Goal: Download file/media

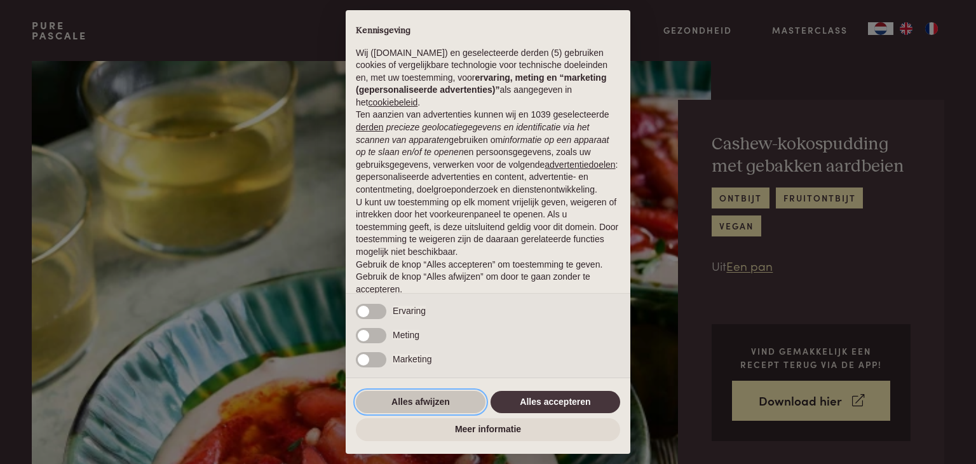
click at [447, 396] on button "Alles afwijzen" at bounding box center [421, 402] width 130 height 23
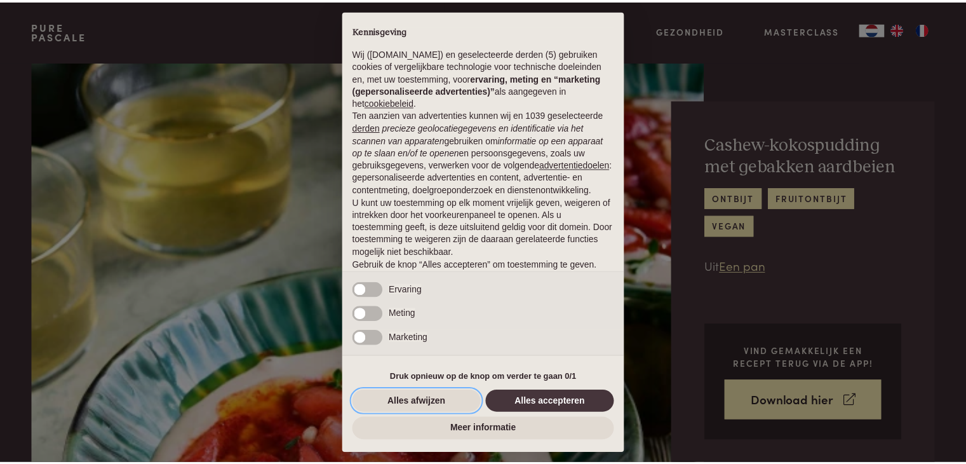
scroll to position [47, 0]
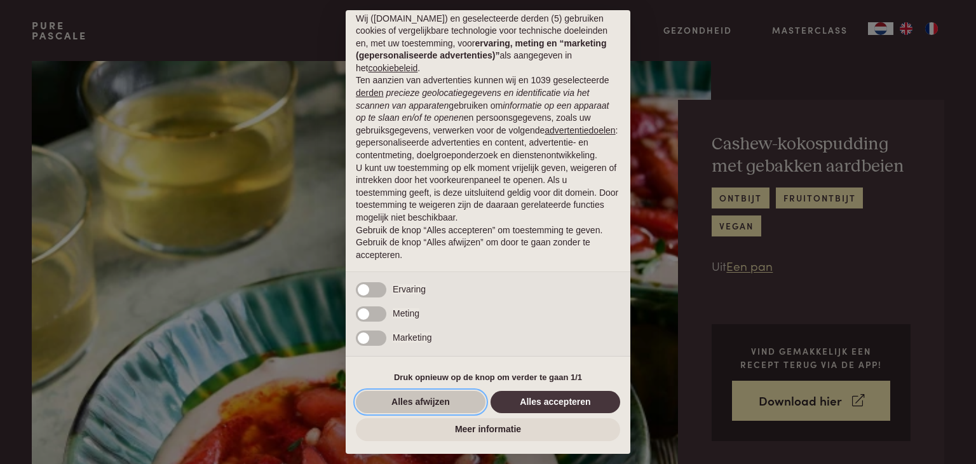
click at [427, 402] on button "Alles afwijzen" at bounding box center [421, 402] width 130 height 23
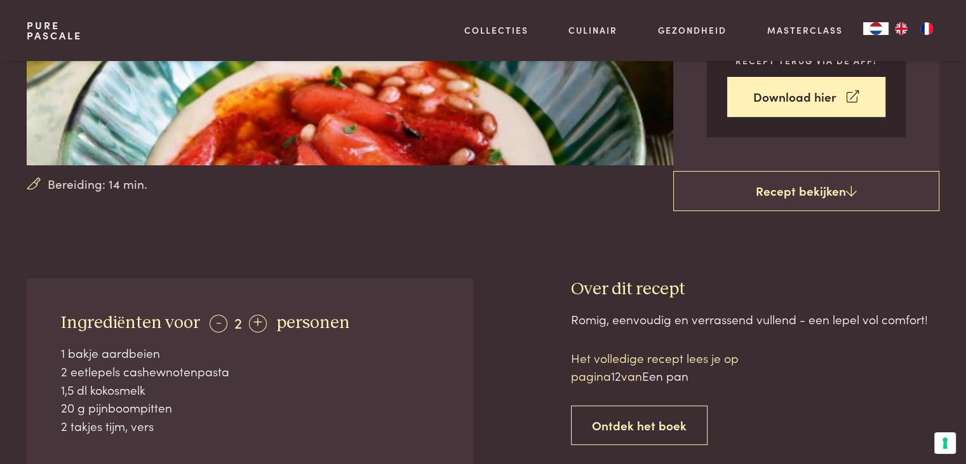
scroll to position [317, 0]
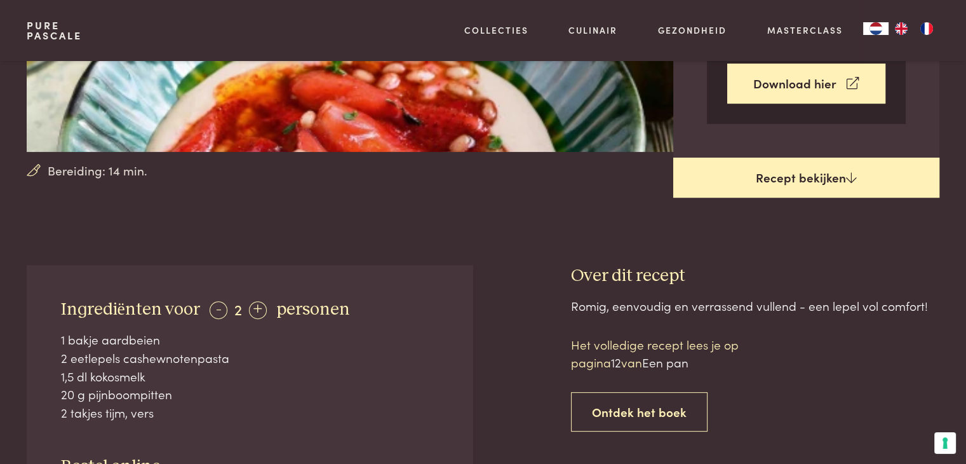
click at [785, 165] on link "Recept bekijken" at bounding box center [806, 178] width 266 height 41
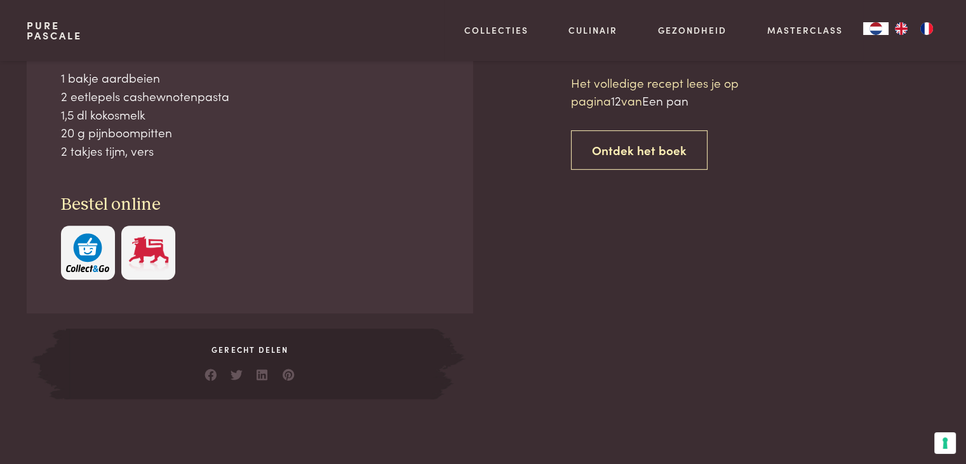
scroll to position [581, 0]
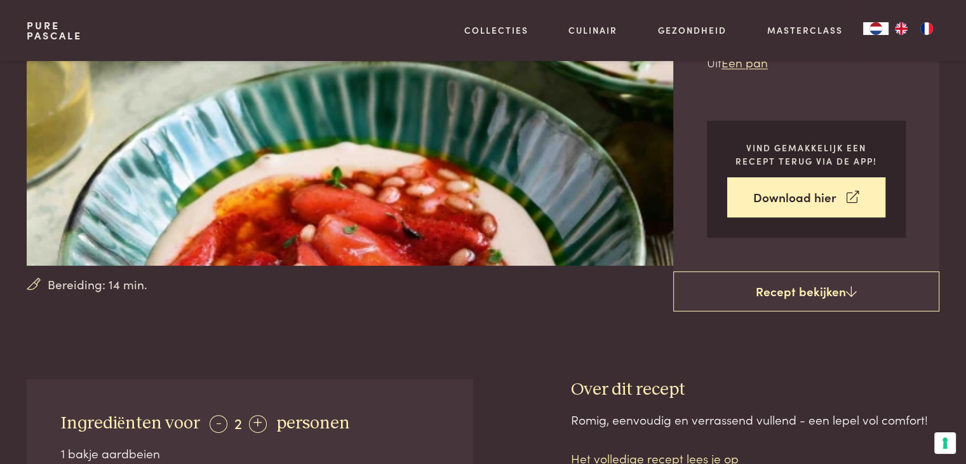
scroll to position [199, 0]
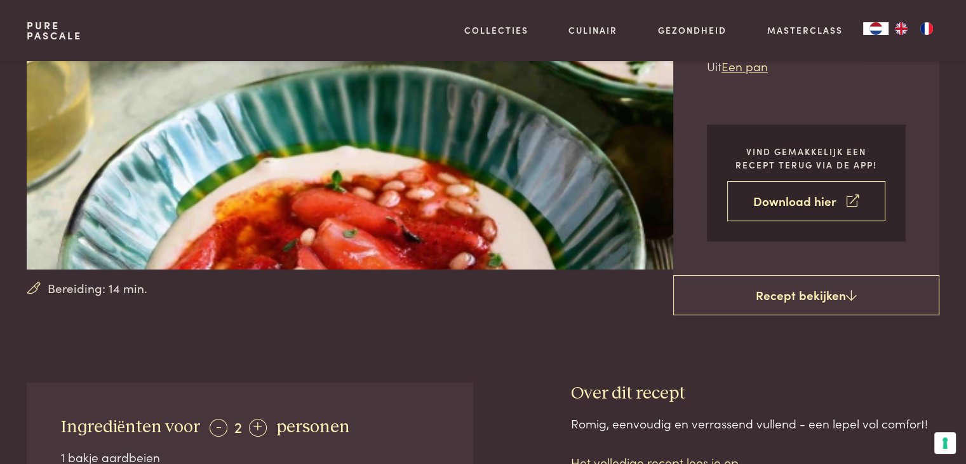
click at [790, 201] on link "Download hier" at bounding box center [806, 201] width 158 height 40
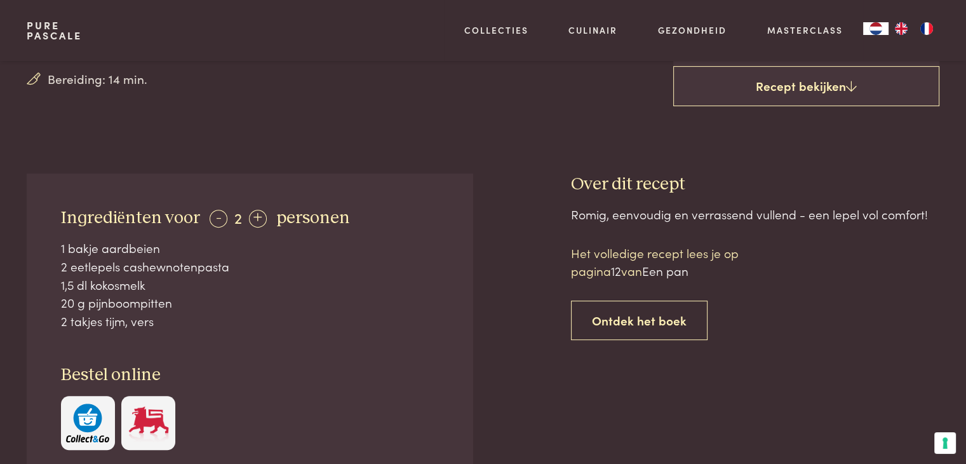
scroll to position [412, 0]
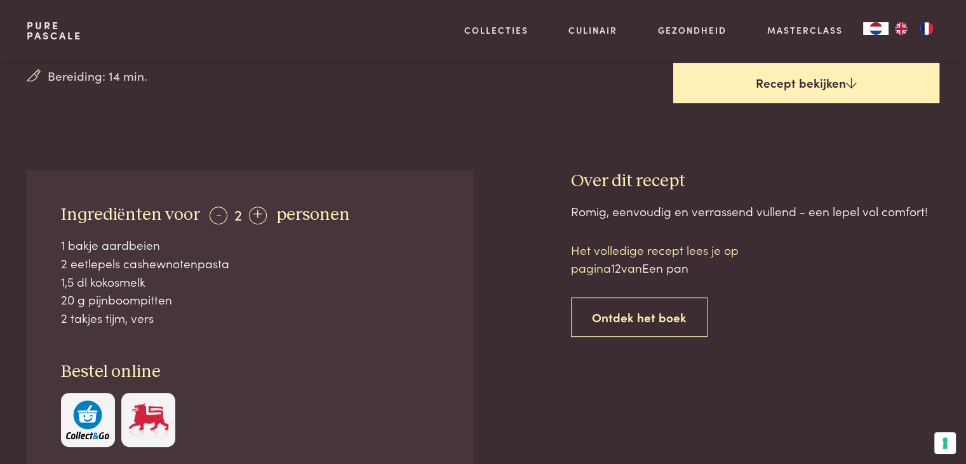
click at [814, 81] on link "Recept bekijken" at bounding box center [806, 83] width 266 height 41
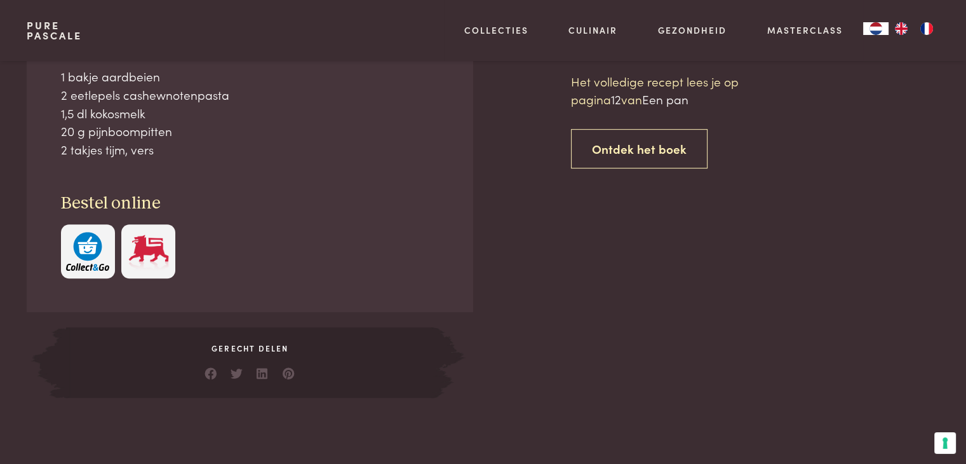
scroll to position [581, 0]
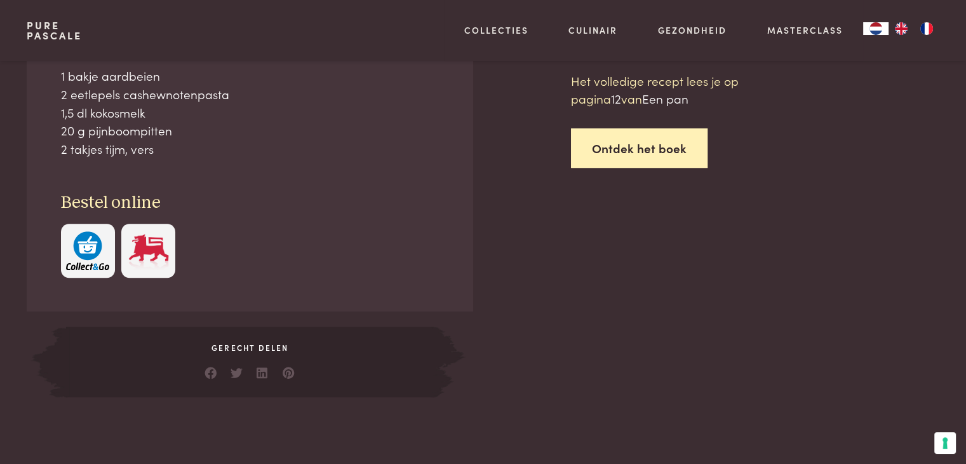
click at [635, 147] on link "Ontdek het boek" at bounding box center [639, 148] width 137 height 40
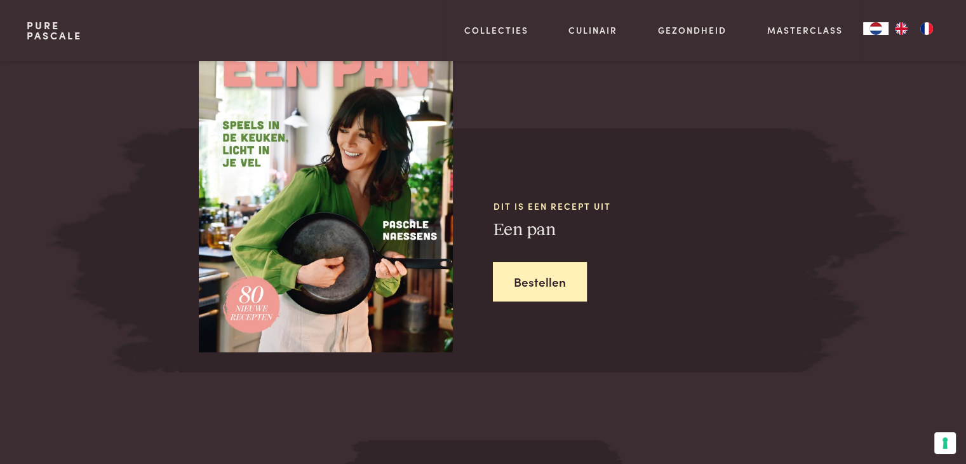
scroll to position [1112, 0]
drag, startPoint x: 965, startPoint y: 240, endPoint x: 958, endPoint y: 189, distance: 51.3
click at [958, 189] on div "Dit is een recept uit Een pan Bestellen" at bounding box center [483, 186] width 966 height 370
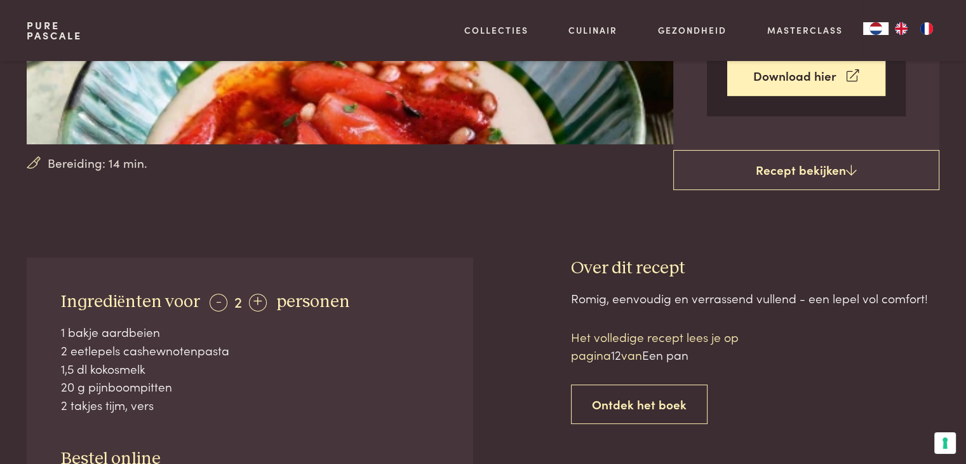
scroll to position [351, 0]
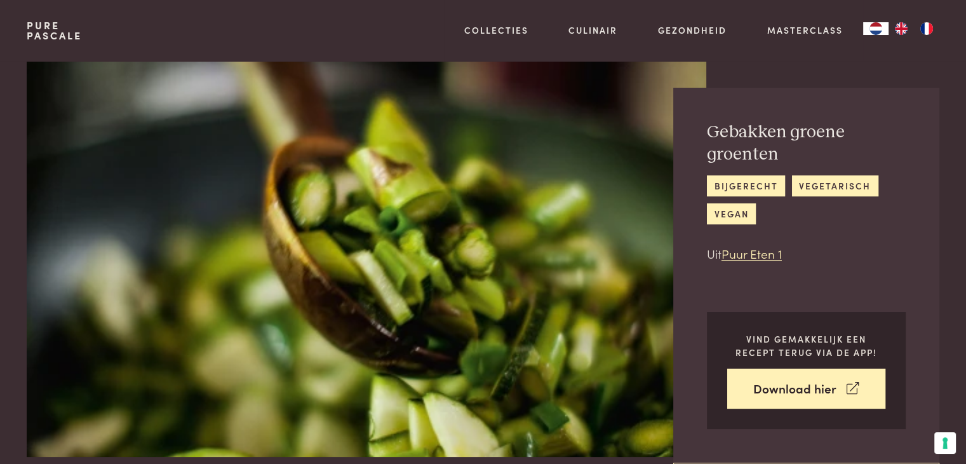
scroll to position [5, 0]
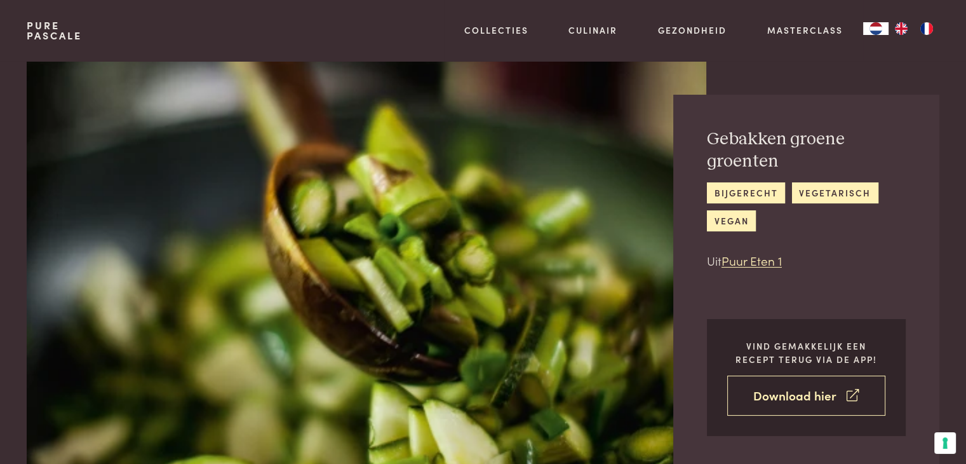
click at [804, 384] on link "Download hier" at bounding box center [806, 395] width 158 height 40
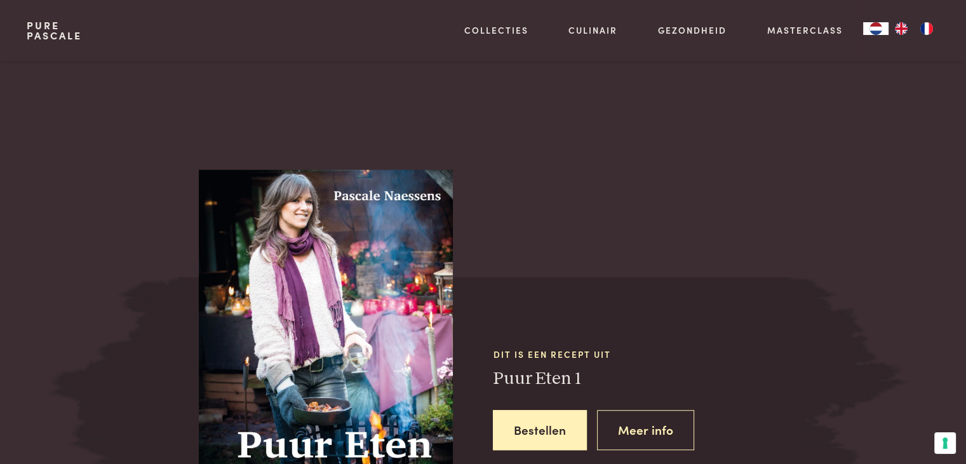
scroll to position [0, 0]
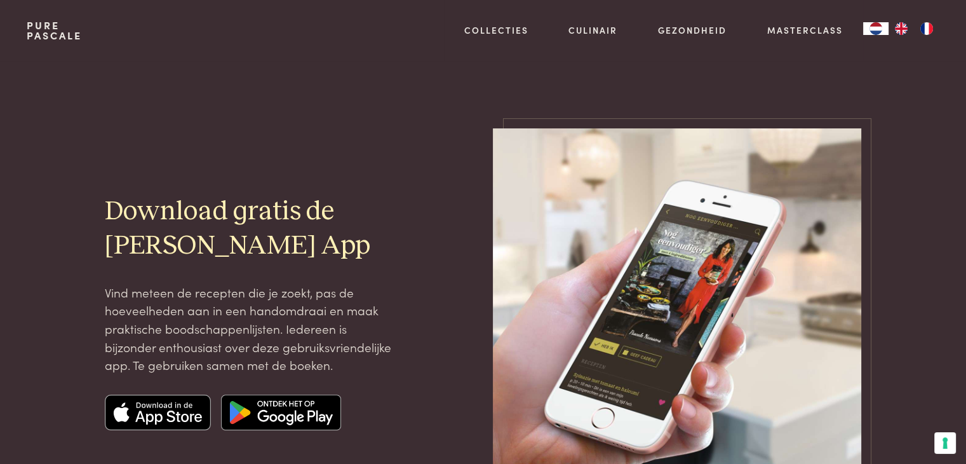
click at [300, 412] on img at bounding box center [281, 412] width 120 height 36
